Goal: Check status: Check status

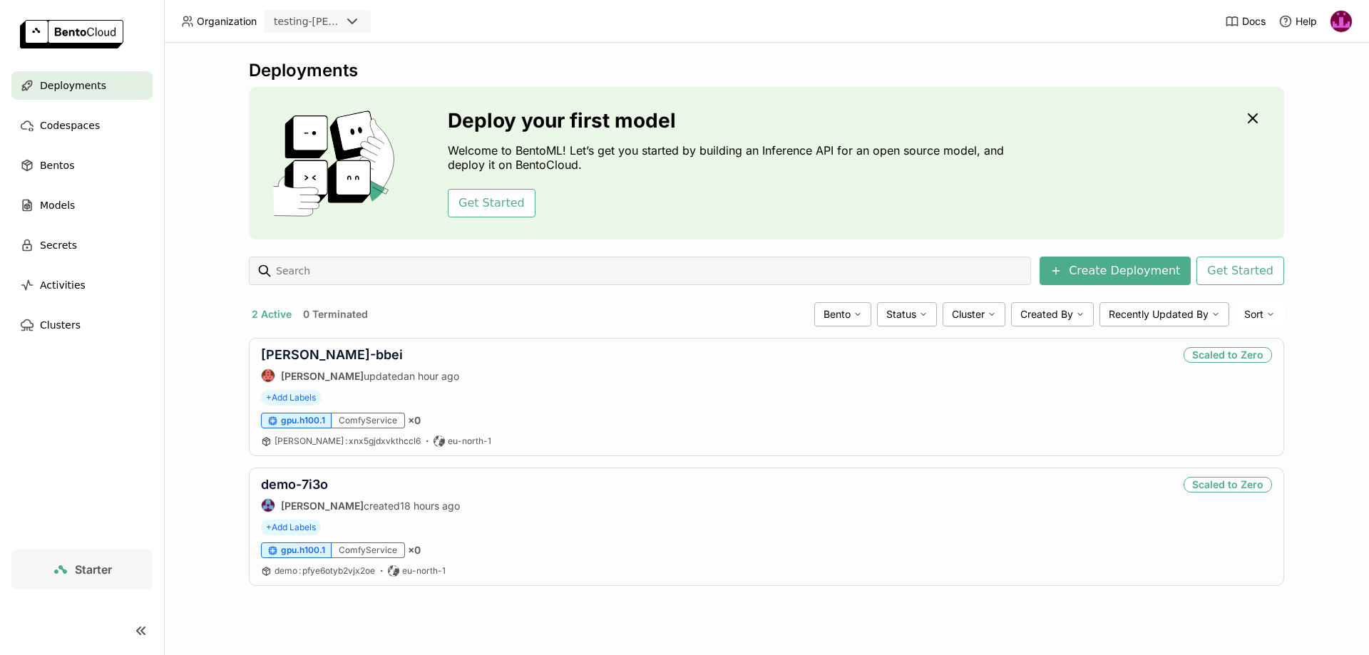
click at [272, 312] on button "2 Active" at bounding box center [272, 314] width 46 height 19
click at [282, 351] on link "[PERSON_NAME]-bbei" at bounding box center [332, 354] width 142 height 15
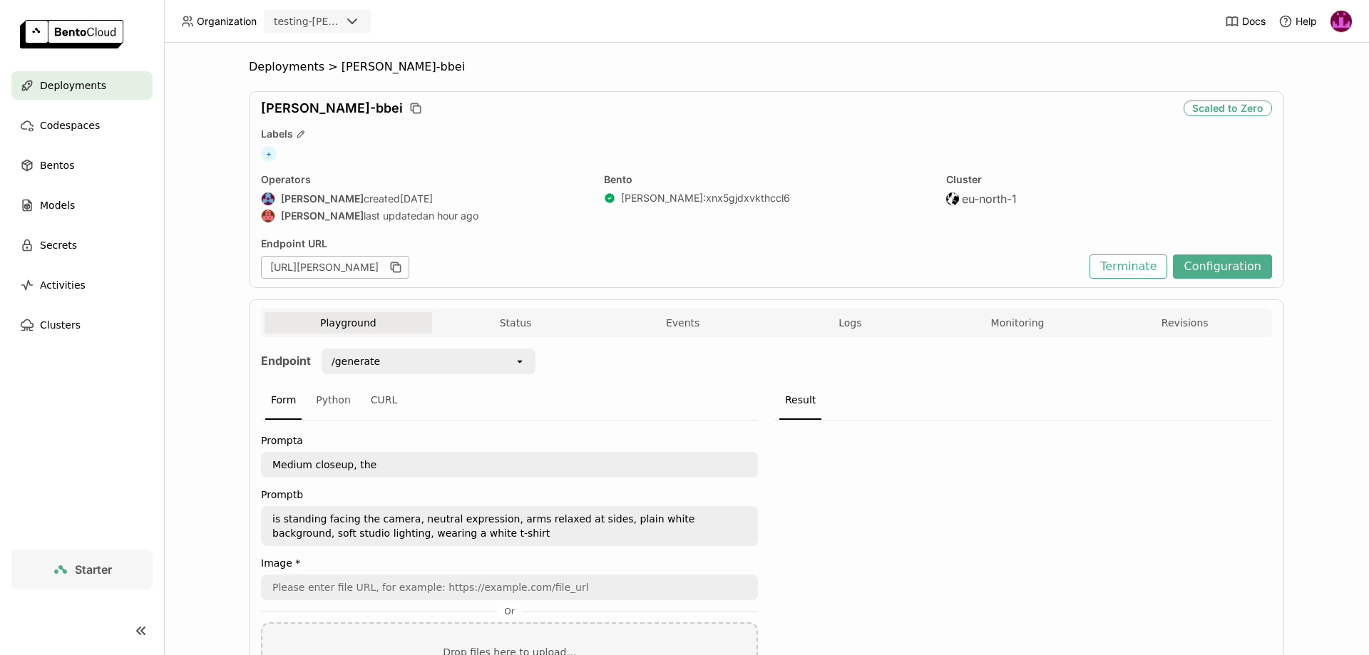
click at [317, 26] on div "testing-[PERSON_NAME]" at bounding box center [307, 21] width 67 height 14
click at [455, 34] on header "Organization testing-[PERSON_NAME] Docs Help" at bounding box center [684, 21] width 1369 height 43
